Goal: Information Seeking & Learning: Learn about a topic

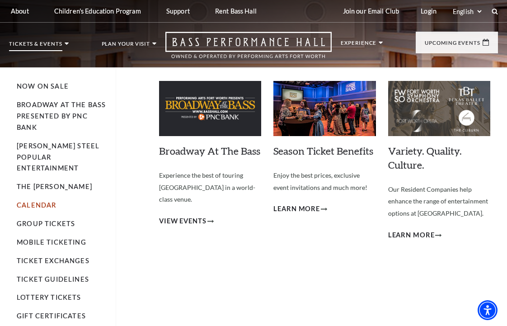
click at [39, 201] on link "Calendar" at bounding box center [36, 205] width 39 height 8
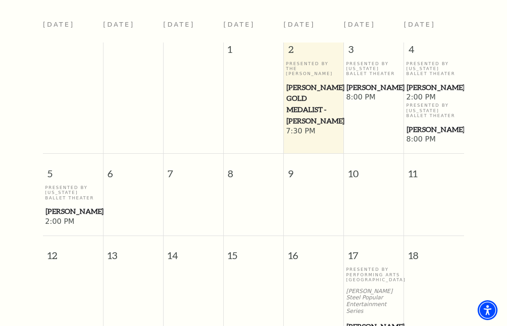
scroll to position [345, 0]
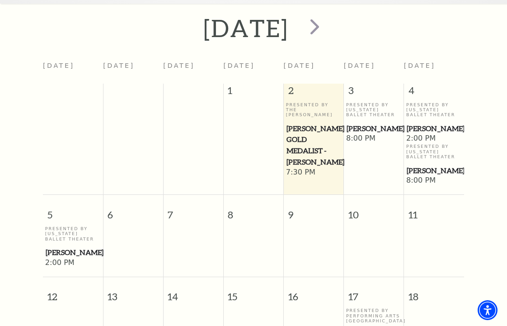
click at [380, 112] on p "Presented By Texas Ballet Theater" at bounding box center [374, 109] width 56 height 15
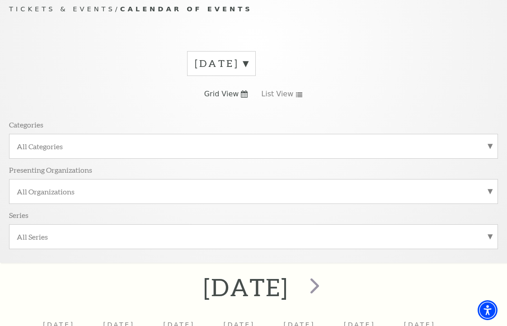
scroll to position [244, 0]
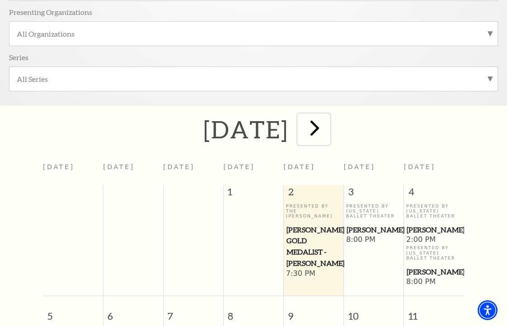
click at [328, 126] on span "next" at bounding box center [315, 128] width 26 height 26
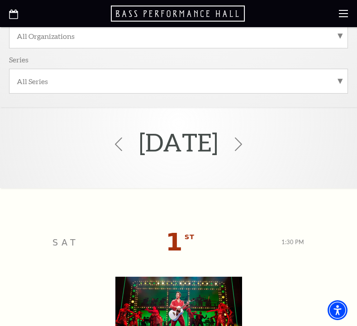
scroll to position [192, 0]
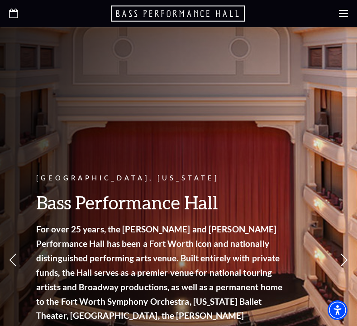
click at [11, 17] on use "Open this option" at bounding box center [13, 13] width 9 height 9
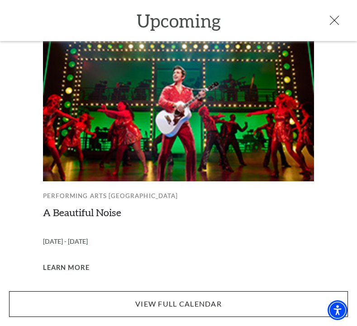
scroll to position [89, 0]
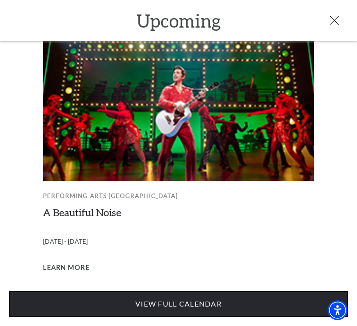
click at [146, 302] on link "View Full Calendar" at bounding box center [178, 303] width 339 height 25
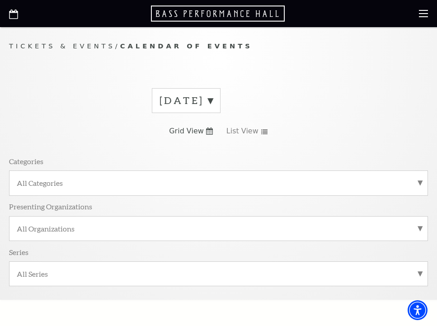
click at [213, 103] on label "October 2025" at bounding box center [186, 101] width 53 height 14
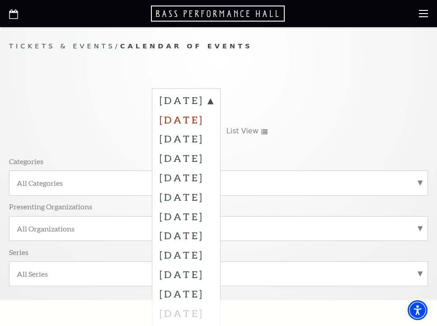
click at [207, 121] on label "November 2025" at bounding box center [186, 119] width 53 height 19
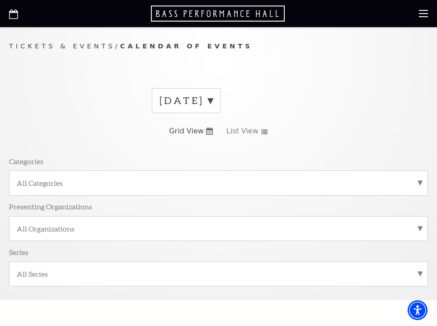
click at [195, 113] on div "[DATE] Grid View List View Categories All Categories Presenting Organizations A…" at bounding box center [218, 190] width 419 height 218
click at [193, 96] on label "[DATE]" at bounding box center [186, 101] width 53 height 14
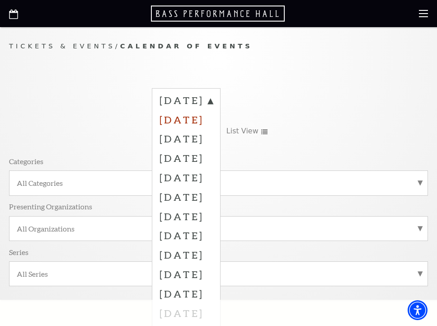
click at [192, 123] on label "[DATE]" at bounding box center [186, 119] width 53 height 19
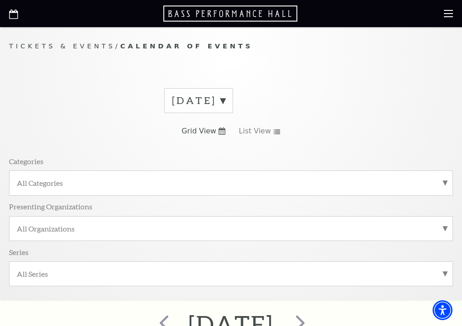
click at [234, 115] on div "[DATE] Grid View List View Categories All Categories Presenting Organizations A…" at bounding box center [231, 190] width 444 height 218
click at [225, 103] on label "[DATE]" at bounding box center [198, 101] width 53 height 14
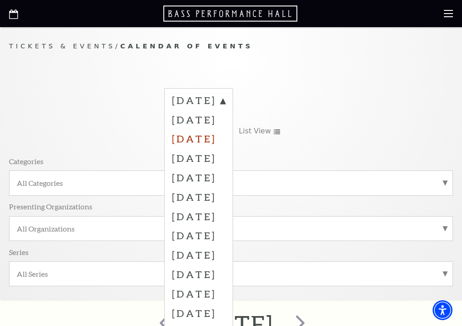
click at [219, 142] on label "[DATE]" at bounding box center [198, 138] width 53 height 19
